Goal: Navigation & Orientation: Understand site structure

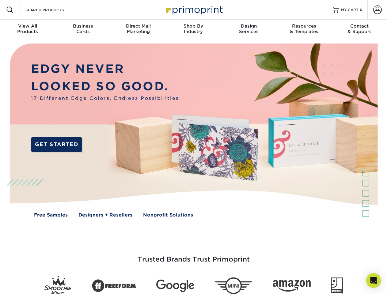
click at [193, 147] on img at bounding box center [193, 135] width 383 height 192
click at [10, 10] on span at bounding box center [9, 9] width 7 height 7
click at [377, 10] on span at bounding box center [377, 10] width 9 height 9
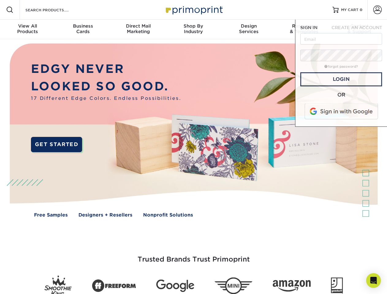
click at [28, 29] on div "View All Products" at bounding box center [27, 28] width 55 height 11
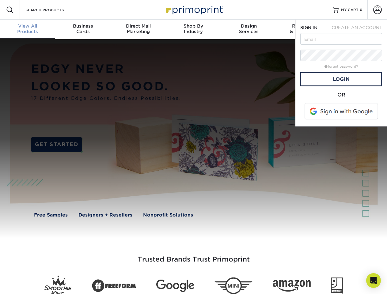
click at [83, 29] on div "Business Cards" at bounding box center [82, 28] width 55 height 11
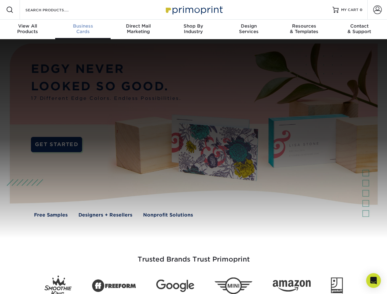
click at [138, 29] on div "Direct Mail Marketing" at bounding box center [138, 28] width 55 height 11
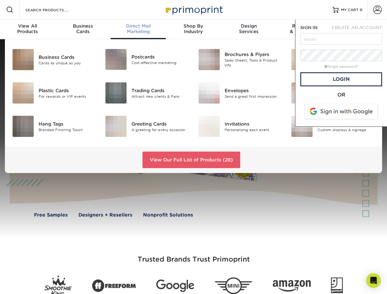
click at [193, 29] on div "Shop By Industry" at bounding box center [193, 28] width 55 height 11
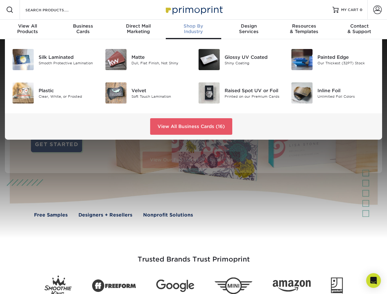
click at [249, 29] on div "Design Services" at bounding box center [248, 28] width 55 height 11
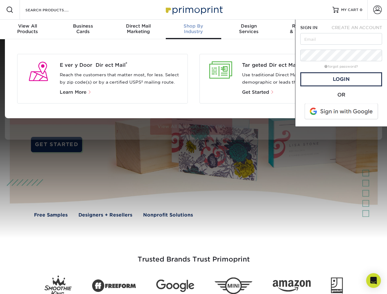
click at [304, 29] on span "SIGN IN" at bounding box center [308, 27] width 17 height 5
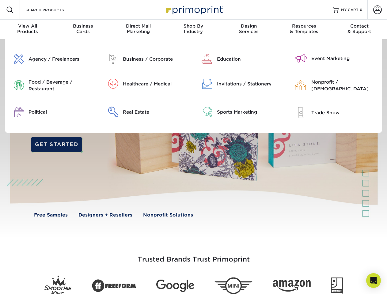
click at [360, 29] on div "Contact & Support" at bounding box center [359, 28] width 55 height 11
